Goal: Information Seeking & Learning: Learn about a topic

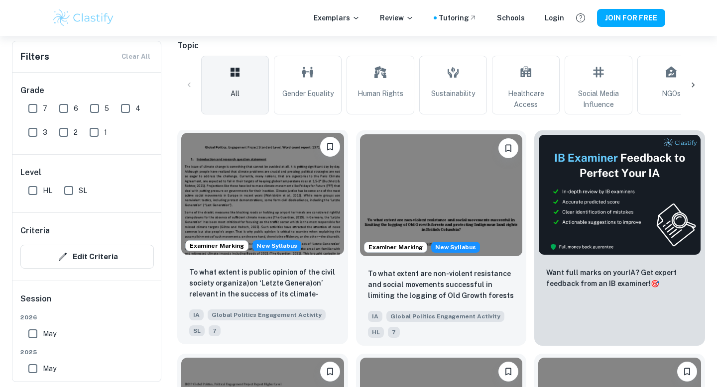
scroll to position [275, 0]
click at [265, 203] on img at bounding box center [262, 194] width 163 height 122
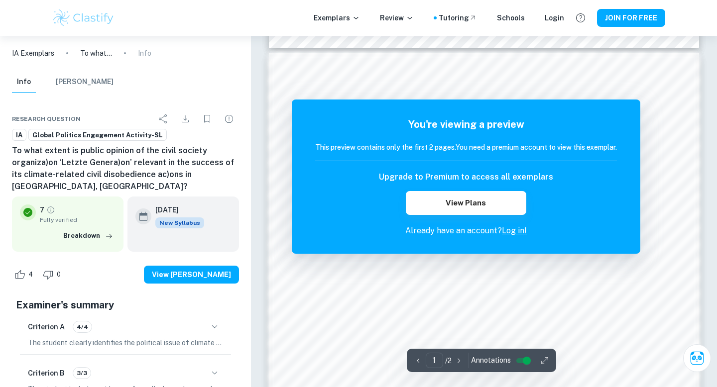
scroll to position [418, 0]
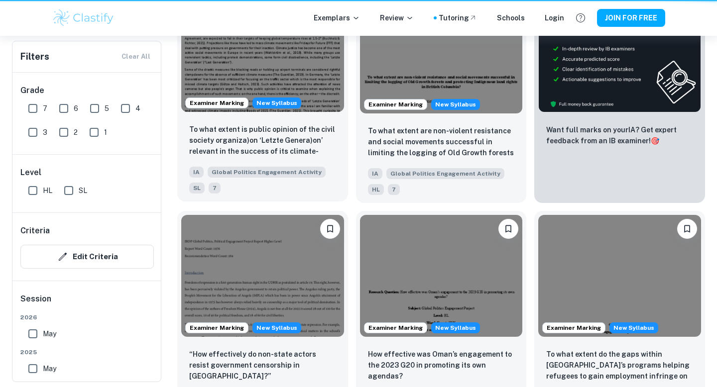
scroll to position [329, 0]
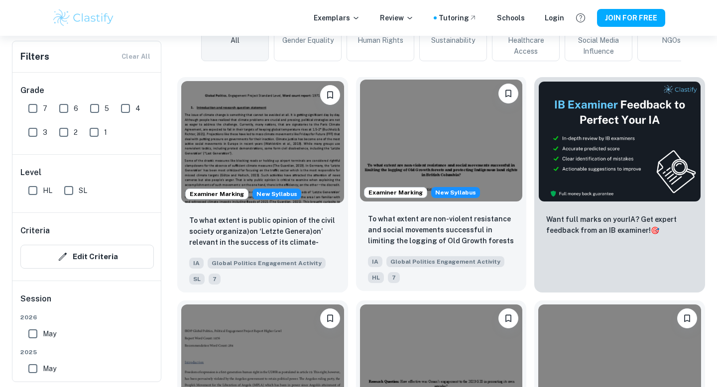
click at [455, 125] on img at bounding box center [441, 141] width 163 height 122
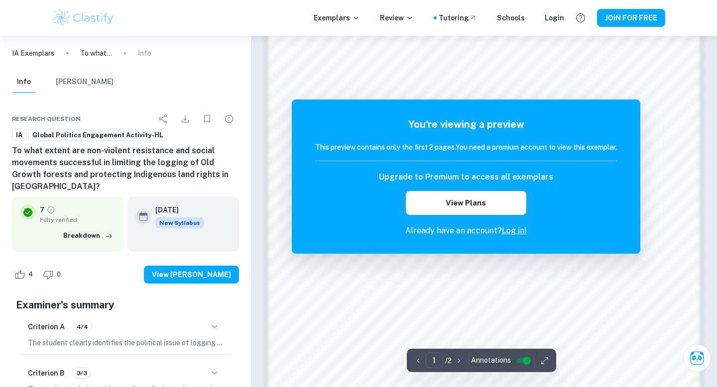
scroll to position [589, 0]
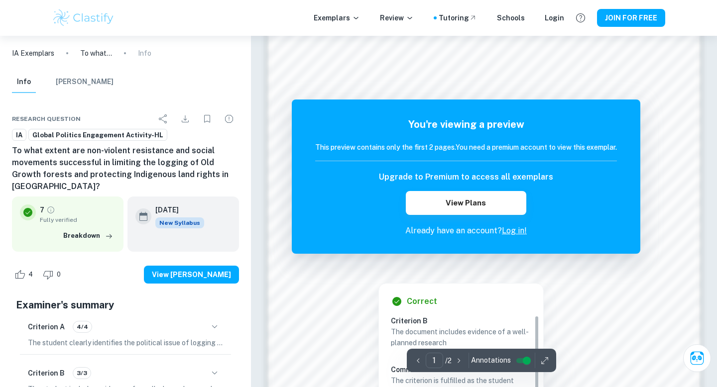
click at [520, 232] on link "Log in!" at bounding box center [514, 230] width 25 height 9
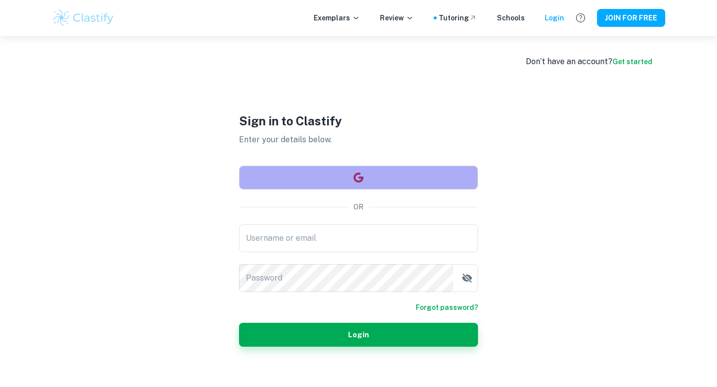
click at [360, 174] on icon "button" at bounding box center [359, 178] width 10 height 10
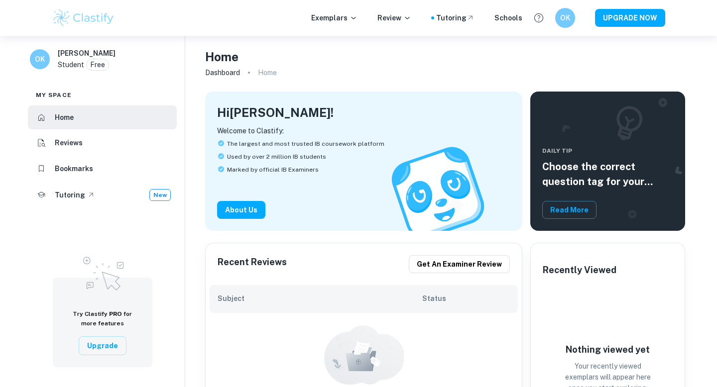
click at [93, 14] on img at bounding box center [83, 18] width 63 height 20
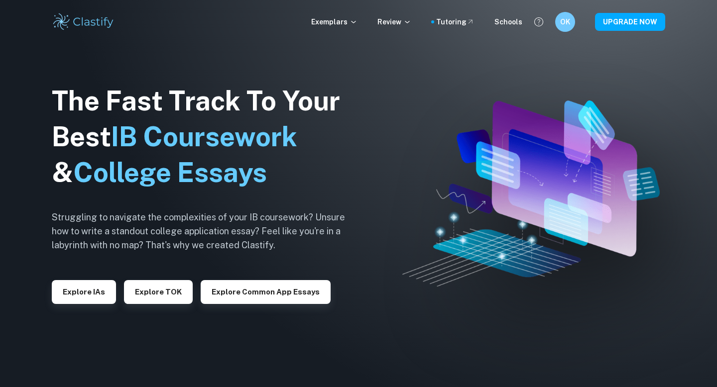
click at [367, 21] on div "Exemplars Review Tutoring Schools" at bounding box center [416, 21] width 211 height 11
click at [358, 22] on icon at bounding box center [354, 22] width 8 height 8
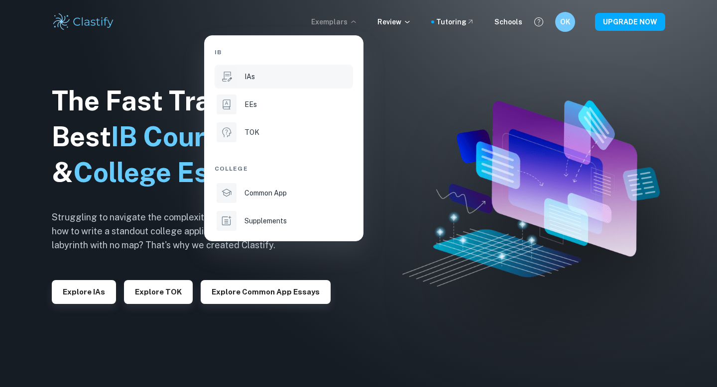
click at [254, 75] on div "IAs" at bounding box center [297, 76] width 107 height 11
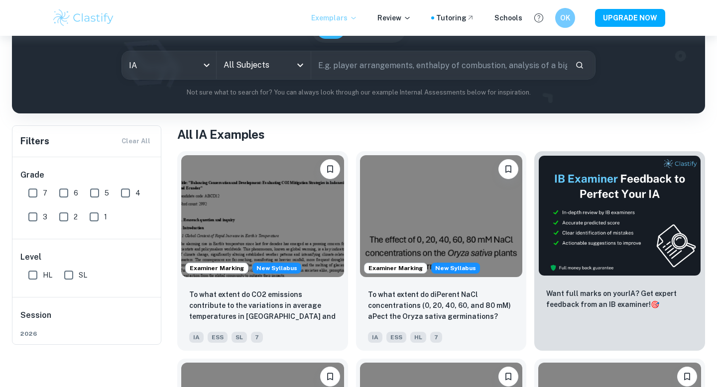
scroll to position [33, 0]
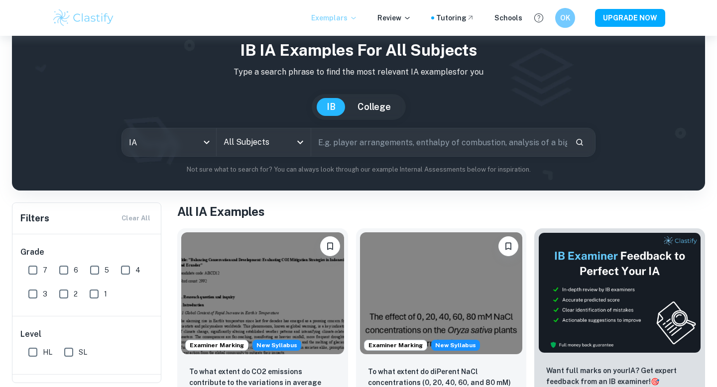
click at [363, 142] on input "text" at bounding box center [439, 142] width 256 height 28
click at [275, 138] on input "All Subjects" at bounding box center [256, 142] width 70 height 19
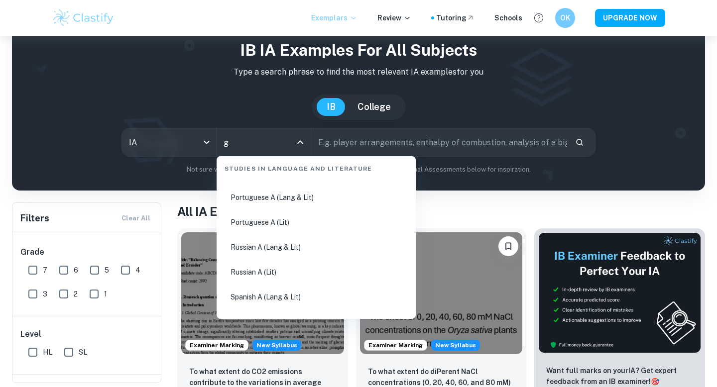
scroll to position [0, 0]
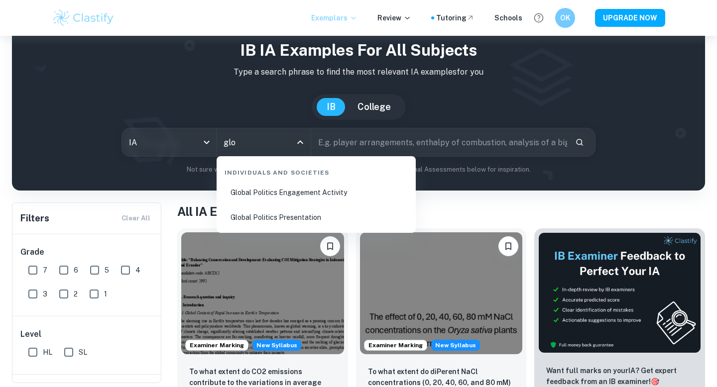
click at [317, 193] on li "Global Politics Engagement Activity" at bounding box center [316, 192] width 191 height 23
type input "Global Politics Engagement Activity"
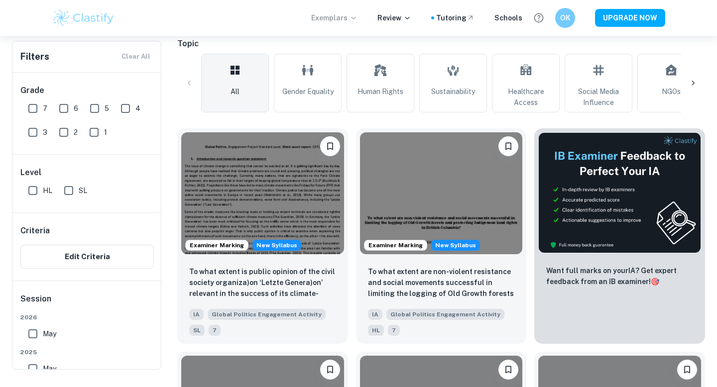
scroll to position [287, 0]
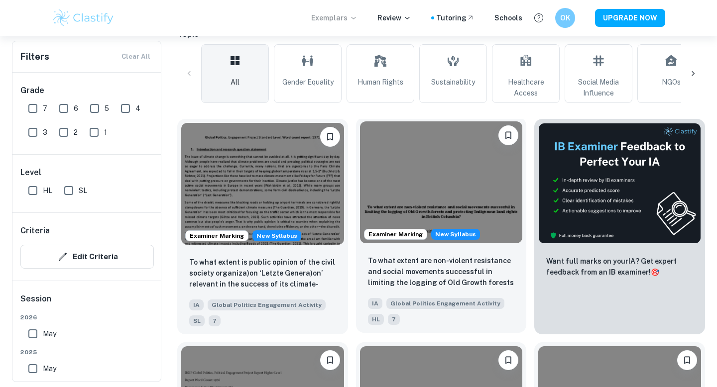
click at [476, 188] on img at bounding box center [441, 183] width 163 height 122
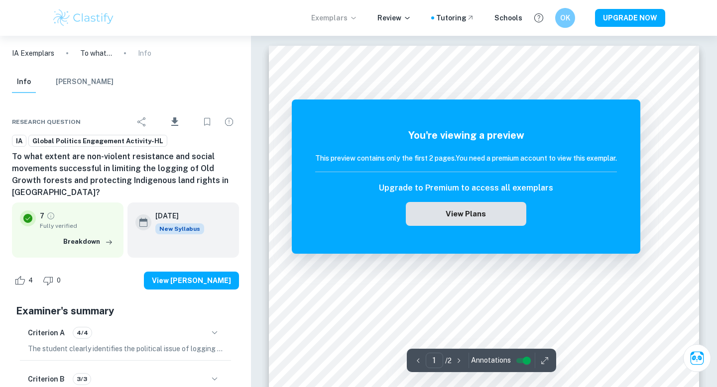
click at [494, 204] on button "View Plans" at bounding box center [466, 214] width 121 height 24
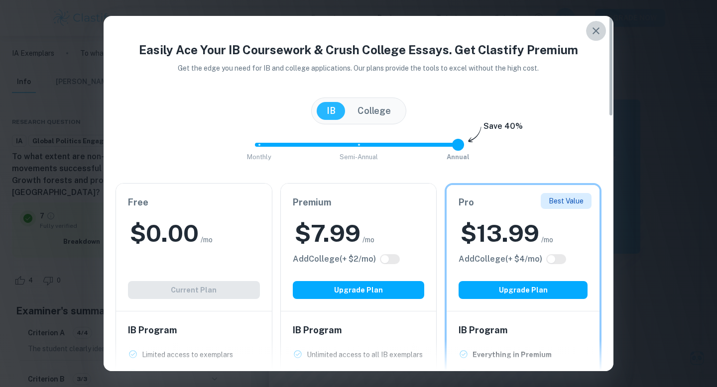
click at [597, 30] on icon "button" at bounding box center [596, 30] width 7 height 7
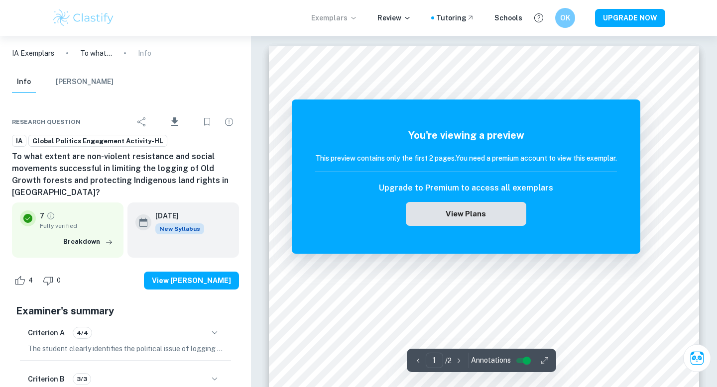
click at [475, 217] on button "View Plans" at bounding box center [466, 214] width 121 height 24
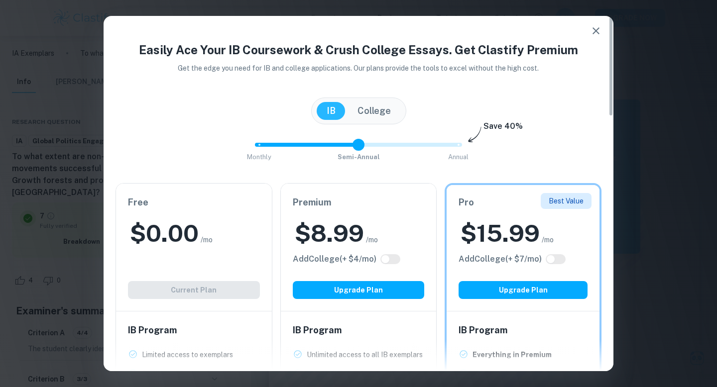
type input "0"
drag, startPoint x: 457, startPoint y: 147, endPoint x: 269, endPoint y: 160, distance: 188.2
click at [268, 153] on span "Monthly Semi-Annual Annual" at bounding box center [358, 144] width 199 height 17
click at [385, 104] on button "College" at bounding box center [374, 111] width 53 height 18
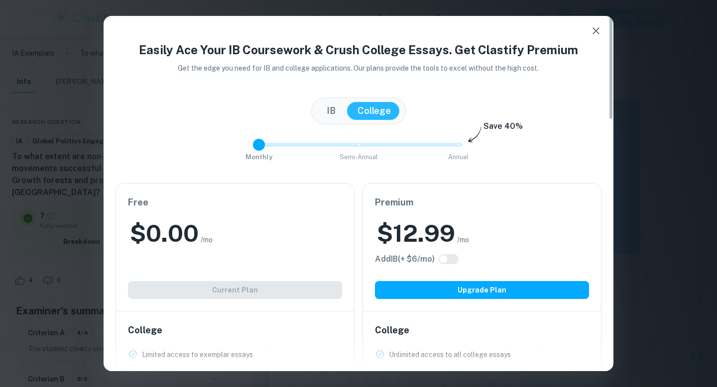
click at [326, 113] on button "IB" at bounding box center [331, 111] width 29 height 18
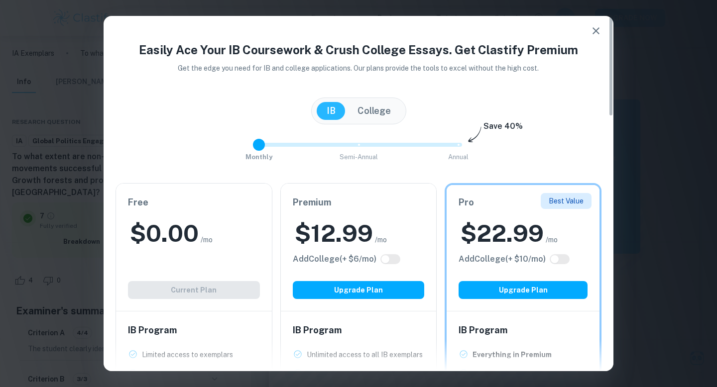
click at [367, 115] on button "College" at bounding box center [374, 111] width 53 height 18
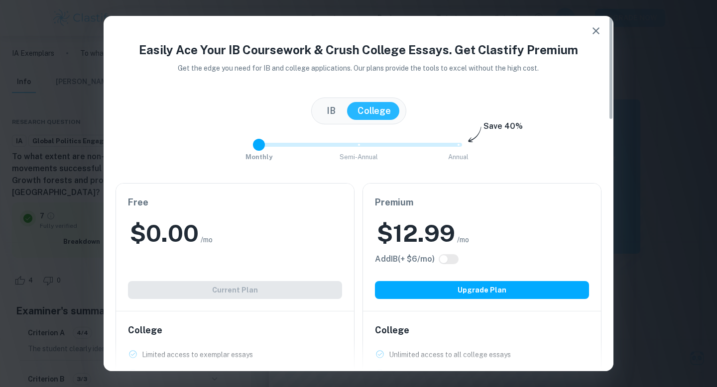
click at [594, 34] on icon "button" at bounding box center [596, 31] width 12 height 12
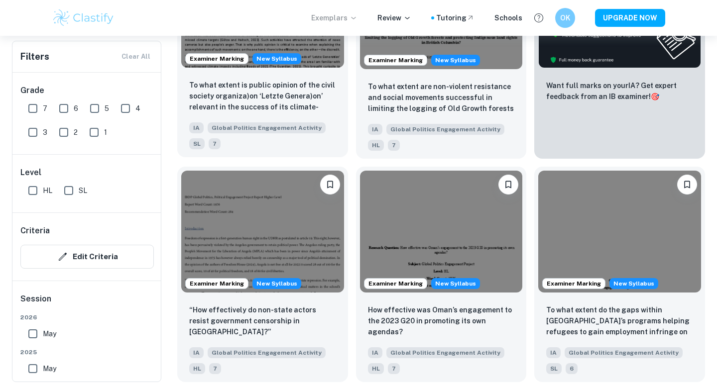
scroll to position [489, 0]
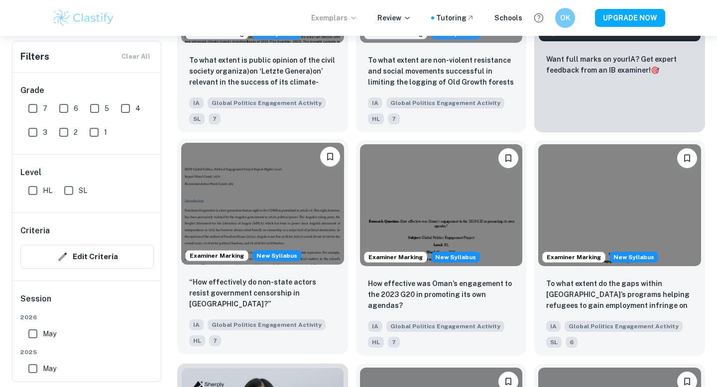
click at [284, 200] on img at bounding box center [262, 204] width 163 height 122
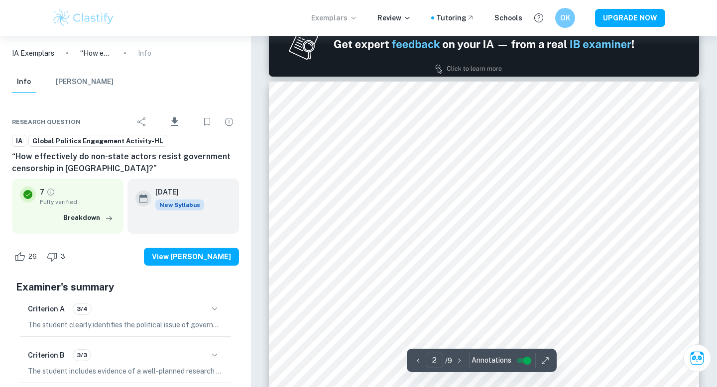
scroll to position [684, 0]
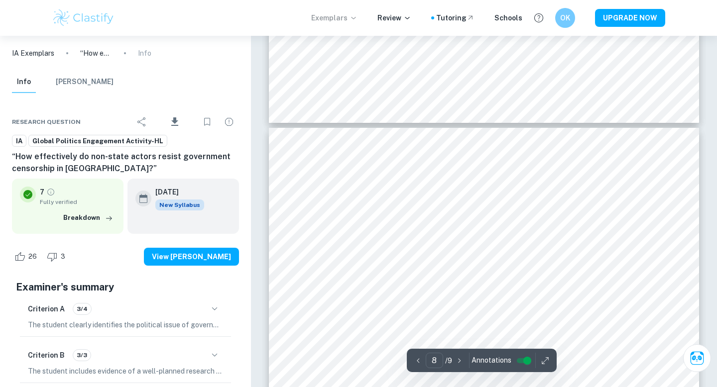
type input "7"
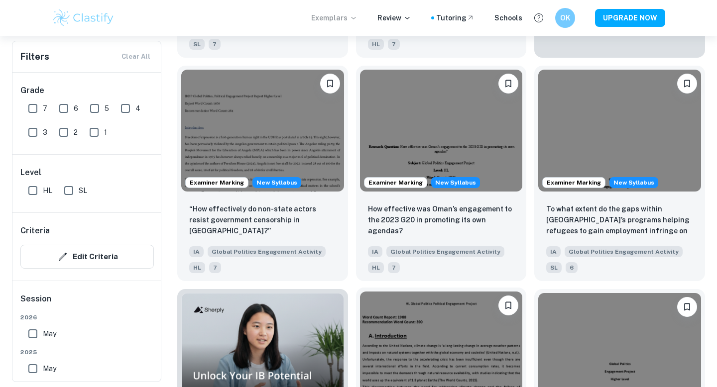
scroll to position [564, 0]
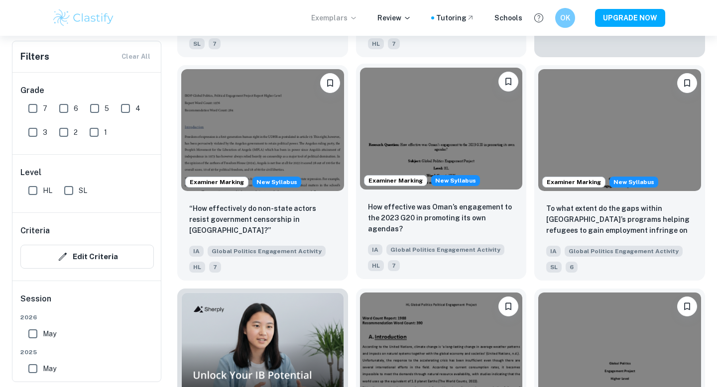
click at [464, 145] on img at bounding box center [441, 129] width 163 height 122
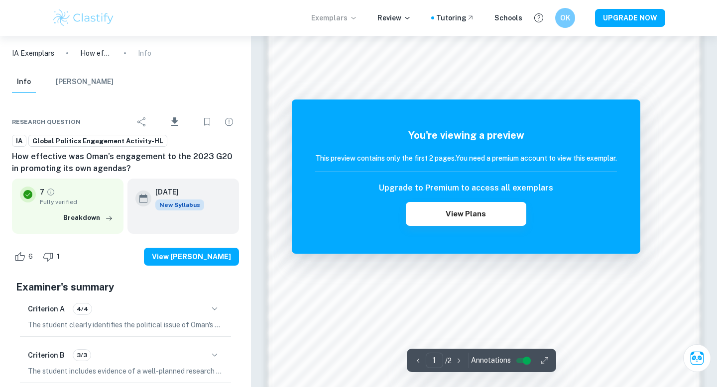
scroll to position [846, 0]
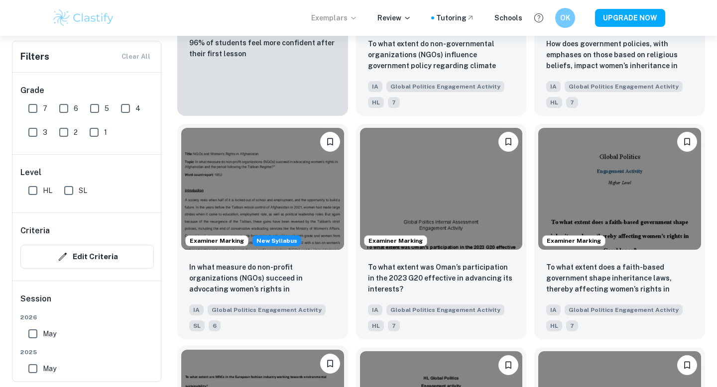
scroll to position [959, 0]
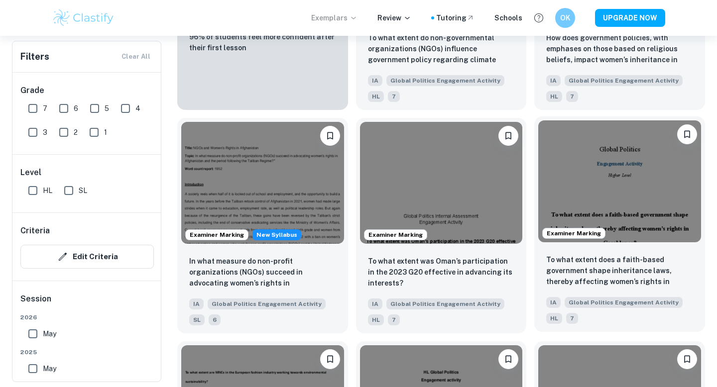
click at [650, 155] on img at bounding box center [619, 182] width 163 height 122
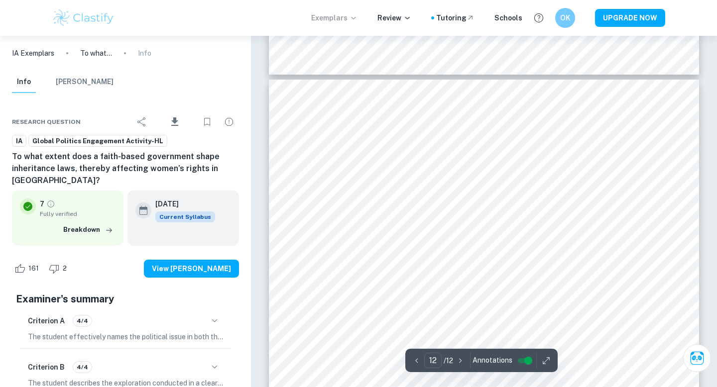
scroll to position [6897, 0]
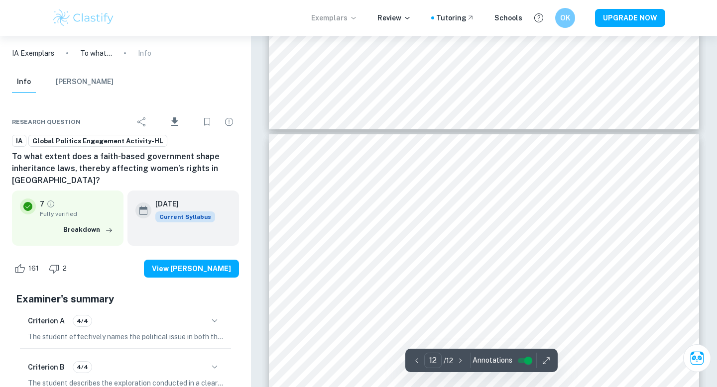
type input "11"
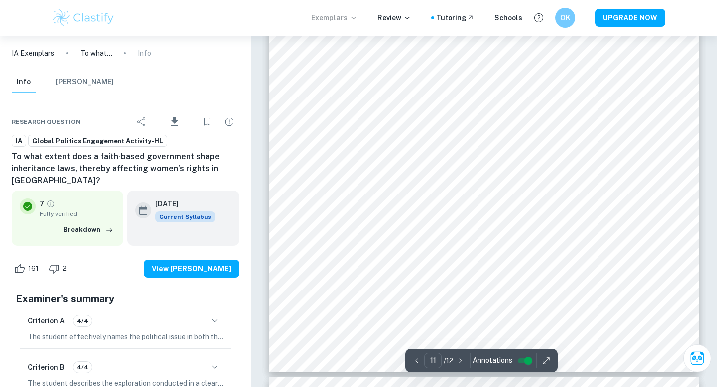
scroll to position [6558, 0]
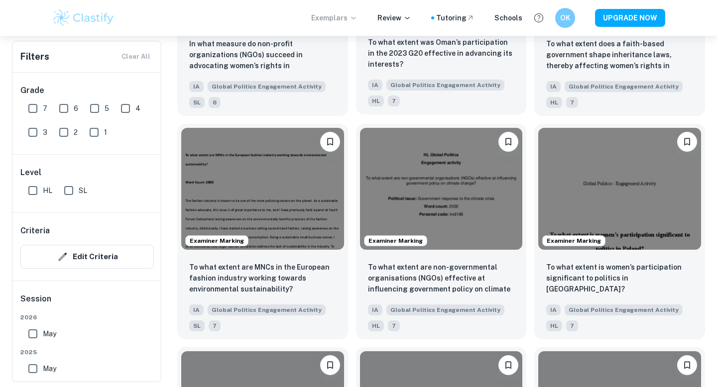
scroll to position [1199, 0]
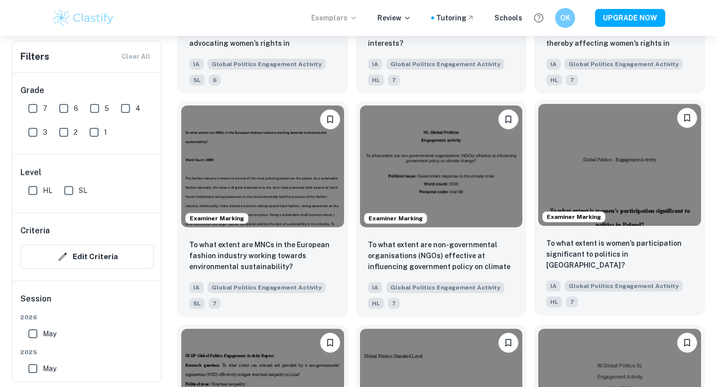
click at [599, 188] on img at bounding box center [619, 165] width 163 height 122
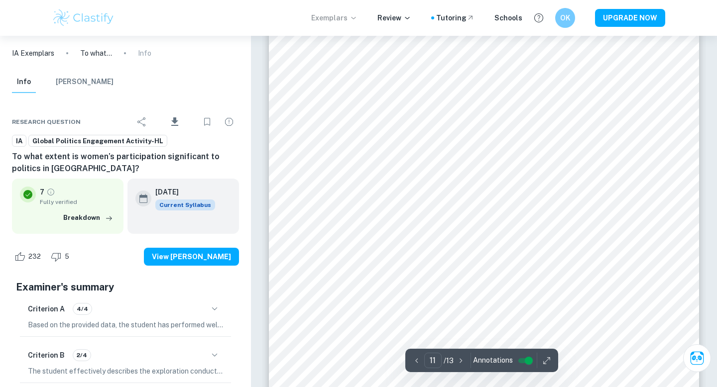
scroll to position [6524, 0]
type input "12"
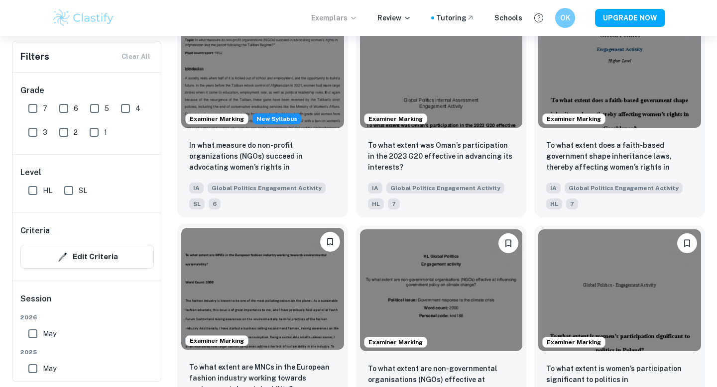
scroll to position [1047, 0]
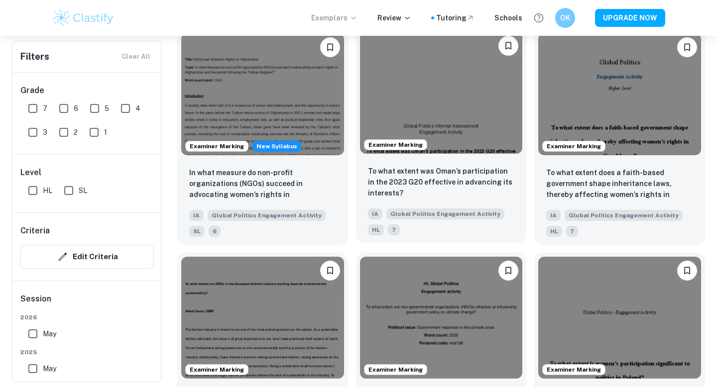
click at [439, 116] on img at bounding box center [441, 93] width 163 height 122
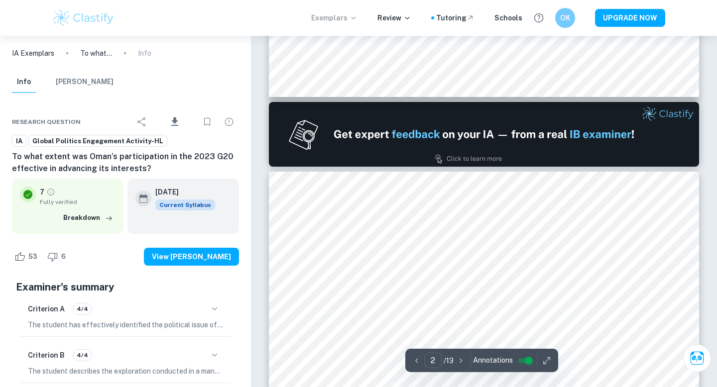
type input "1"
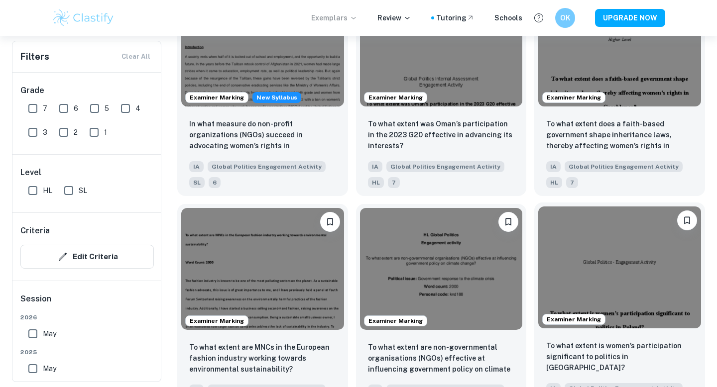
scroll to position [1013, 0]
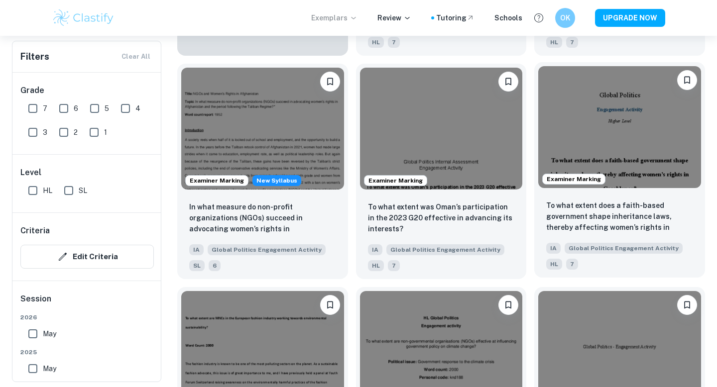
click at [584, 151] on img at bounding box center [619, 127] width 163 height 122
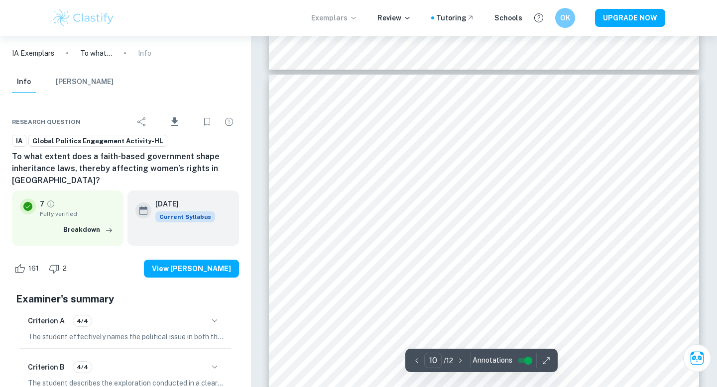
scroll to position [5751, 0]
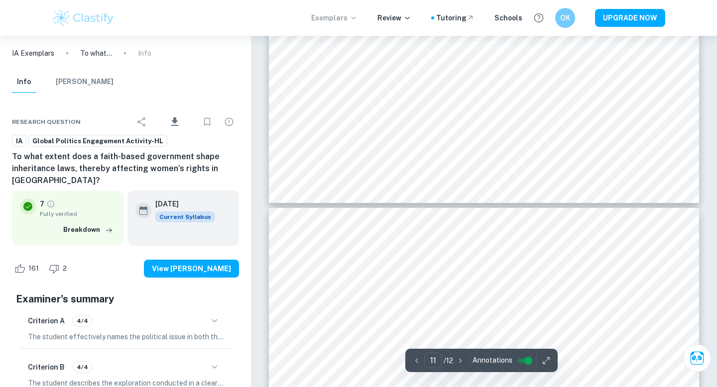
type input "10"
